Goal: Transaction & Acquisition: Subscribe to service/newsletter

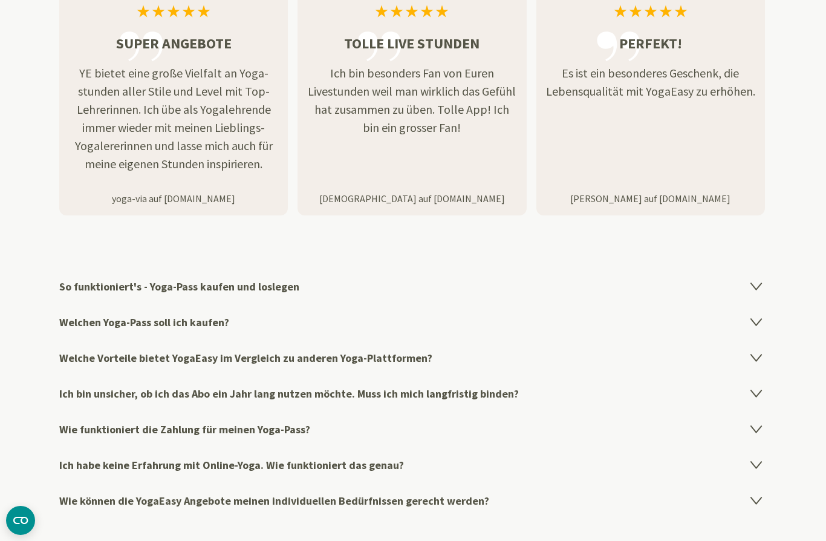
scroll to position [1917, 0]
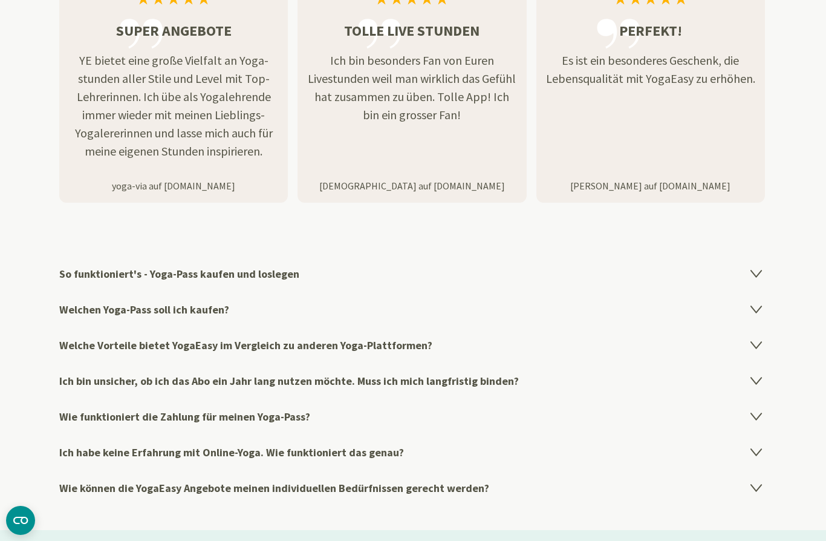
click at [756, 381] on icon at bounding box center [756, 380] width 10 height 7
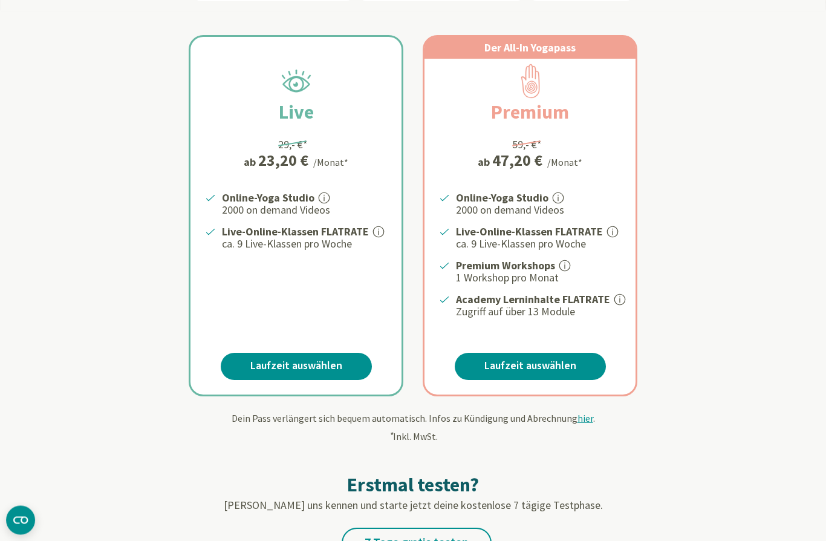
scroll to position [222, 0]
click at [274, 361] on link "Laufzeit auswählen" at bounding box center [296, 365] width 151 height 27
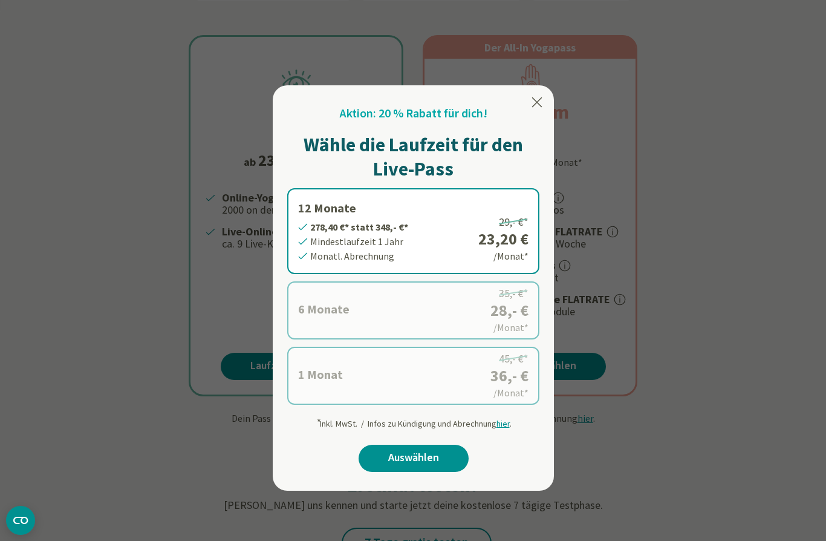
click at [44, 391] on div at bounding box center [413, 270] width 826 height 541
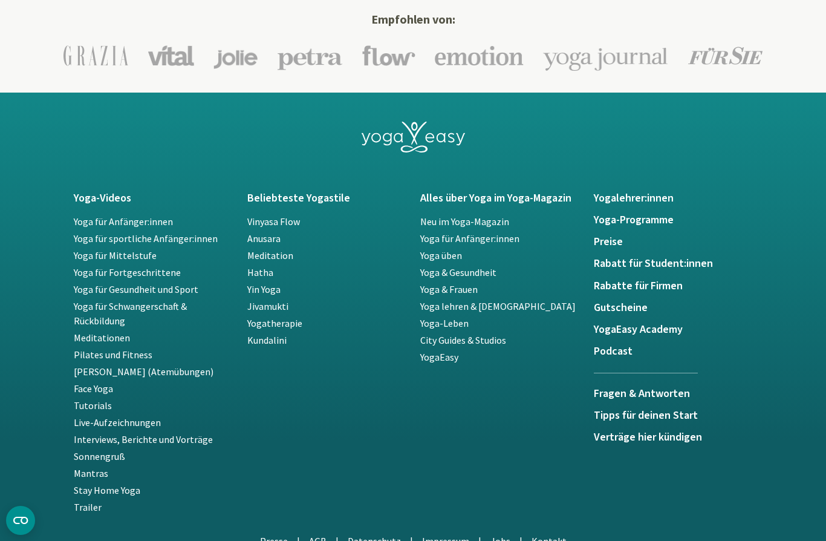
scroll to position [2707, 0]
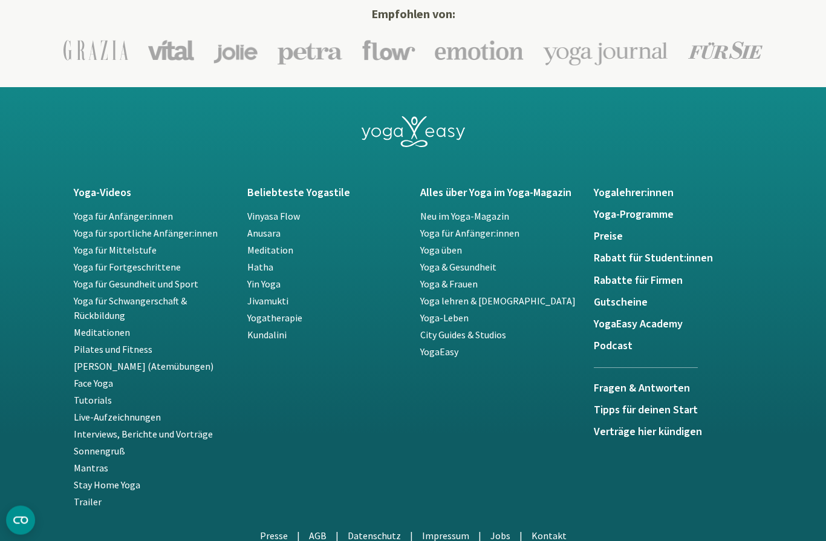
click at [613, 241] on h5 "Preise" at bounding box center [673, 237] width 159 height 12
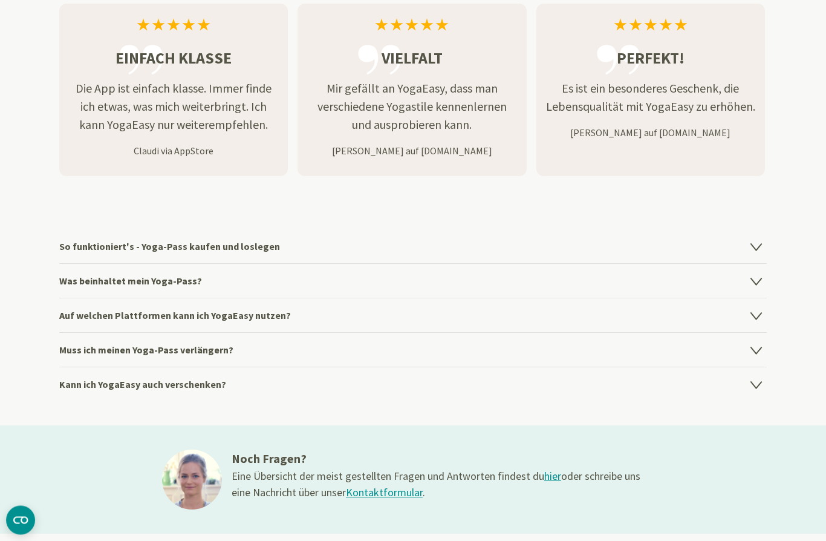
scroll to position [1535, 0]
click at [73, 354] on h4 "Muss ich meinen Yoga-Pass verlängern?" at bounding box center [412, 349] width 707 height 34
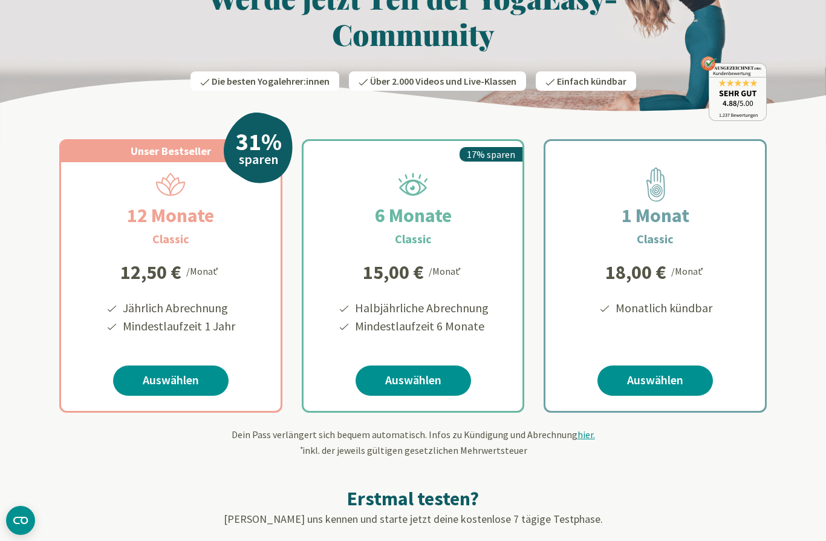
scroll to position [86, 0]
click at [147, 382] on link "Auswählen" at bounding box center [170, 380] width 115 height 30
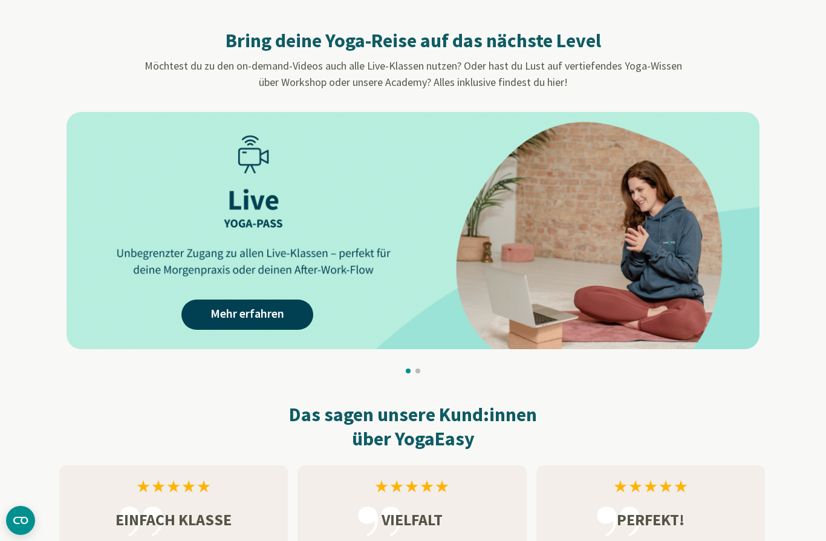
scroll to position [1062, 0]
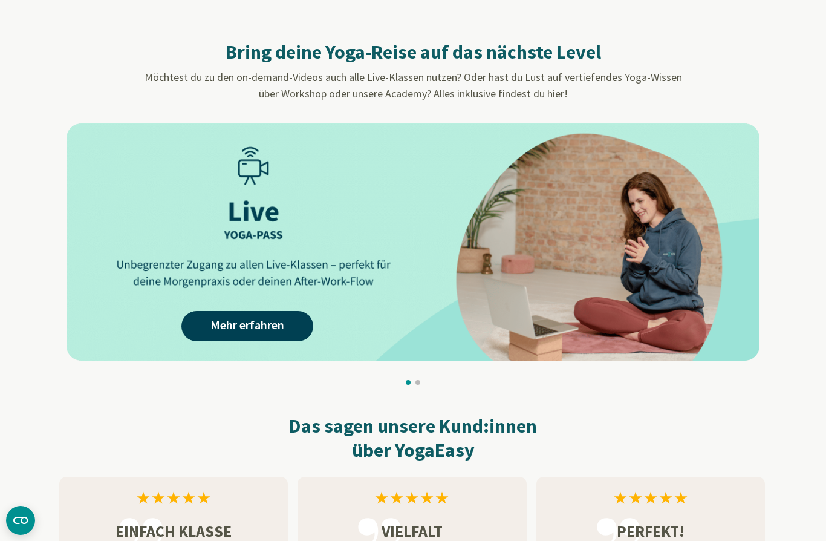
click at [219, 330] on link "Mehr erfahren" at bounding box center [247, 326] width 132 height 30
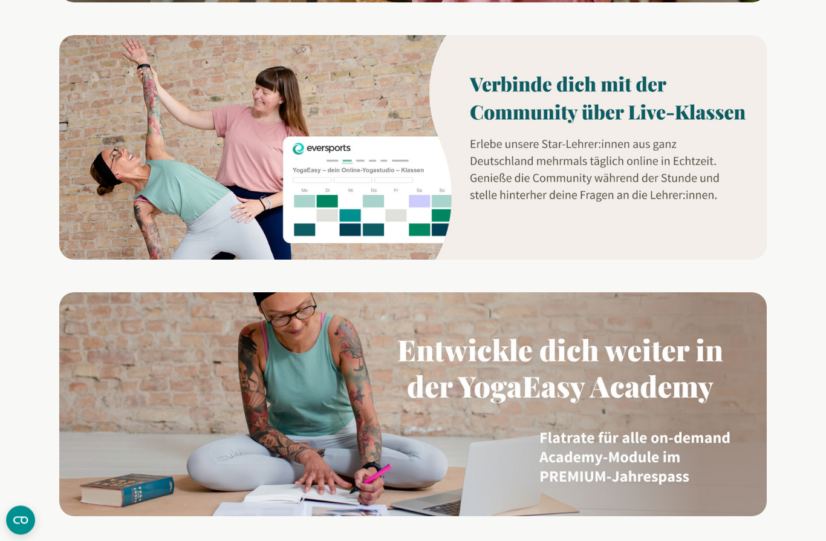
scroll to position [1064, 0]
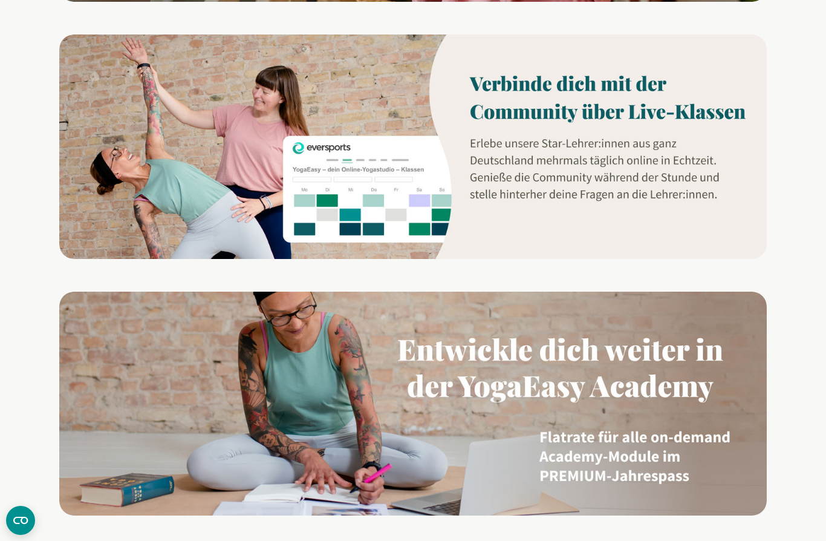
click at [331, 192] on img at bounding box center [412, 146] width 707 height 224
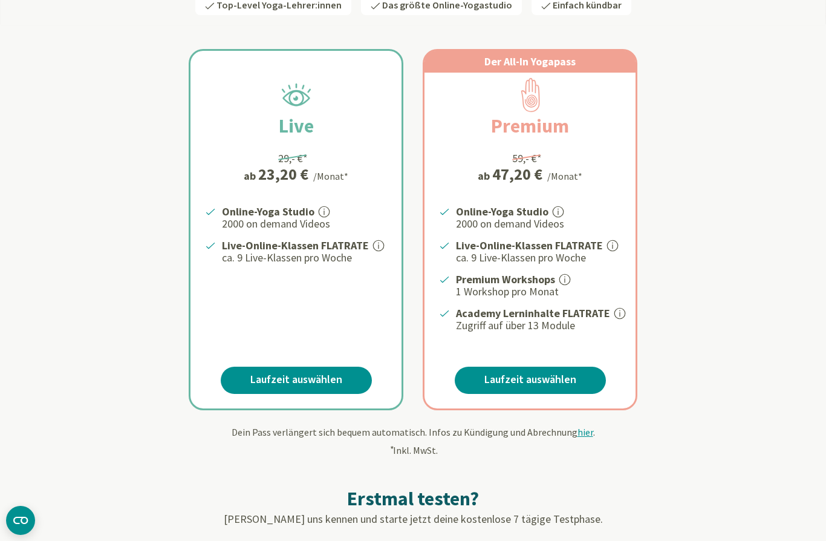
scroll to position [0, 0]
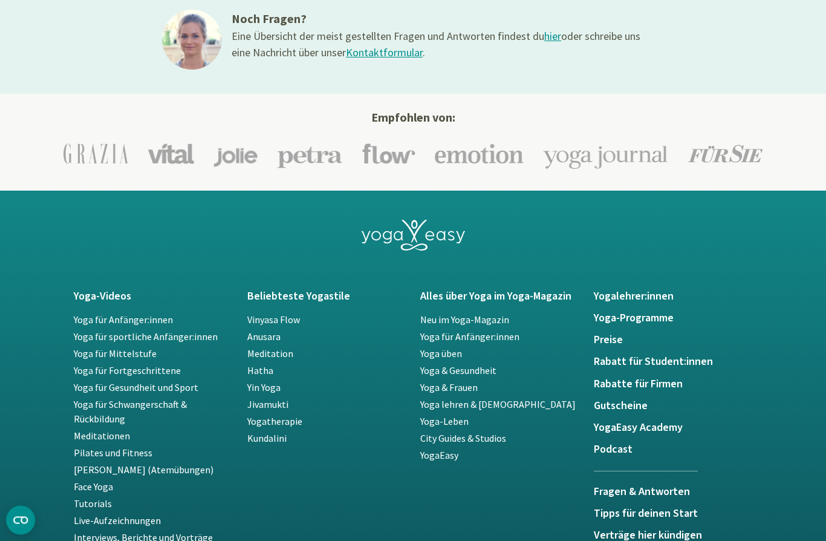
scroll to position [2494, 0]
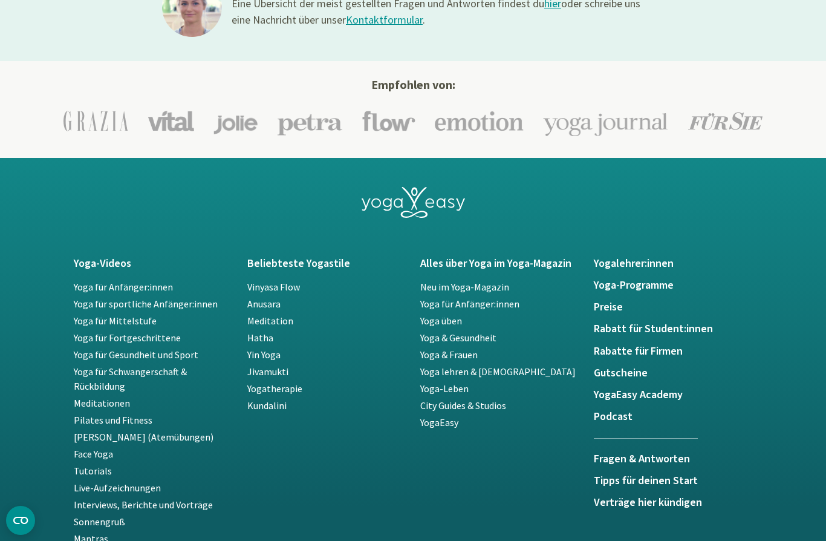
click at [623, 496] on h5 "Verträge hier kündigen" at bounding box center [673, 502] width 159 height 12
